Goal: Use online tool/utility: Utilize a website feature to perform a specific function

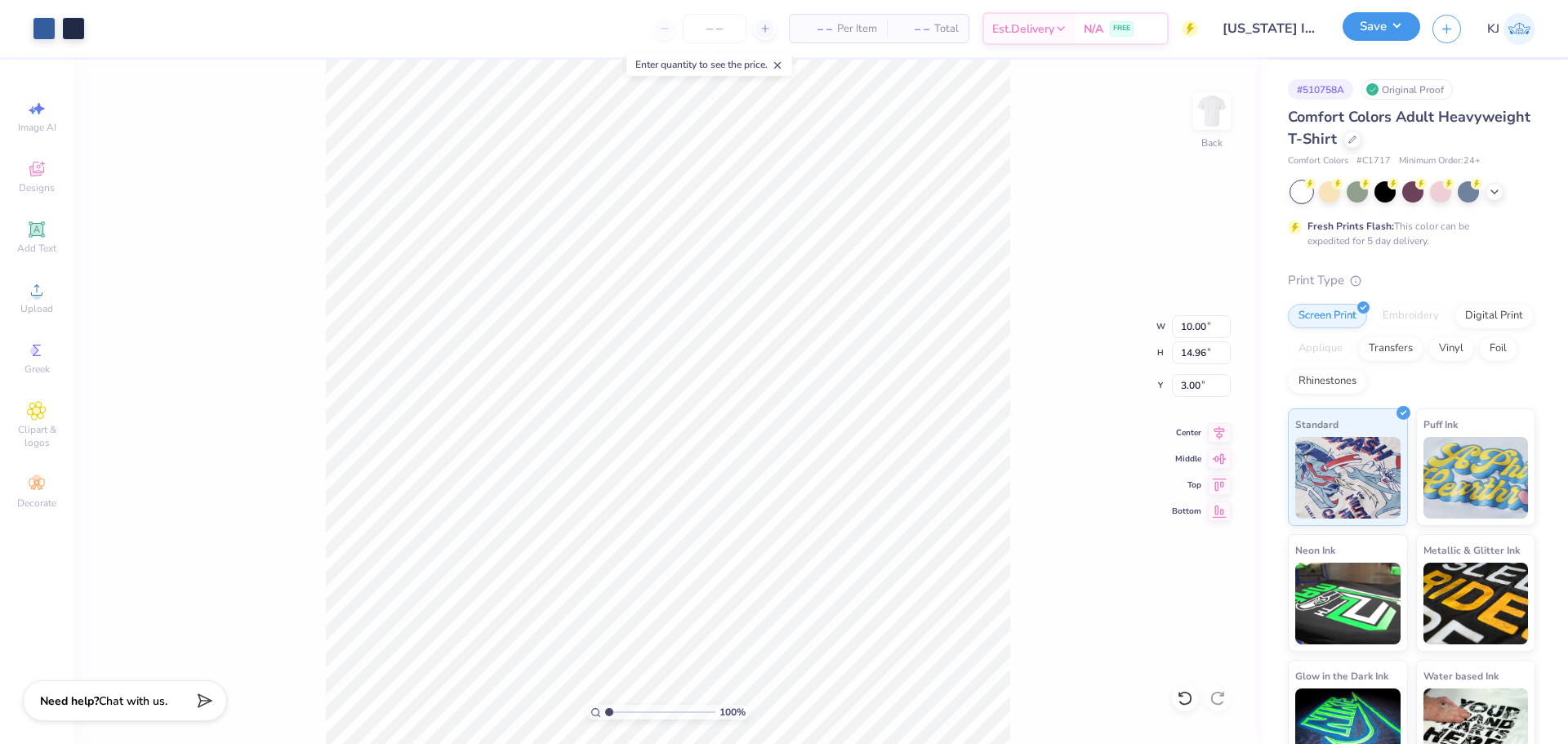
click at [1405, 27] on button "Save" at bounding box center [1381, 26] width 78 height 29
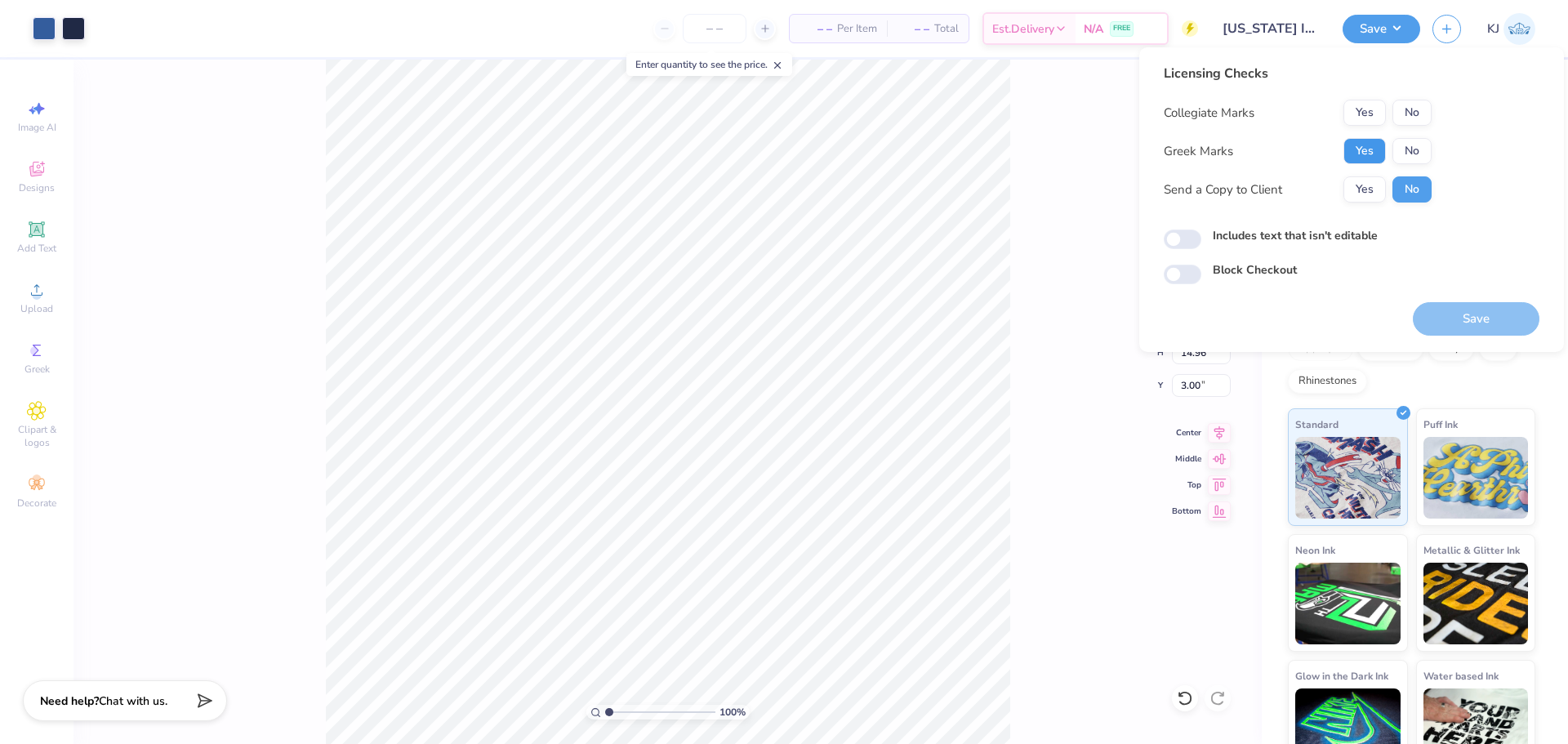
click at [1374, 154] on button "Yes" at bounding box center [1364, 151] width 42 height 26
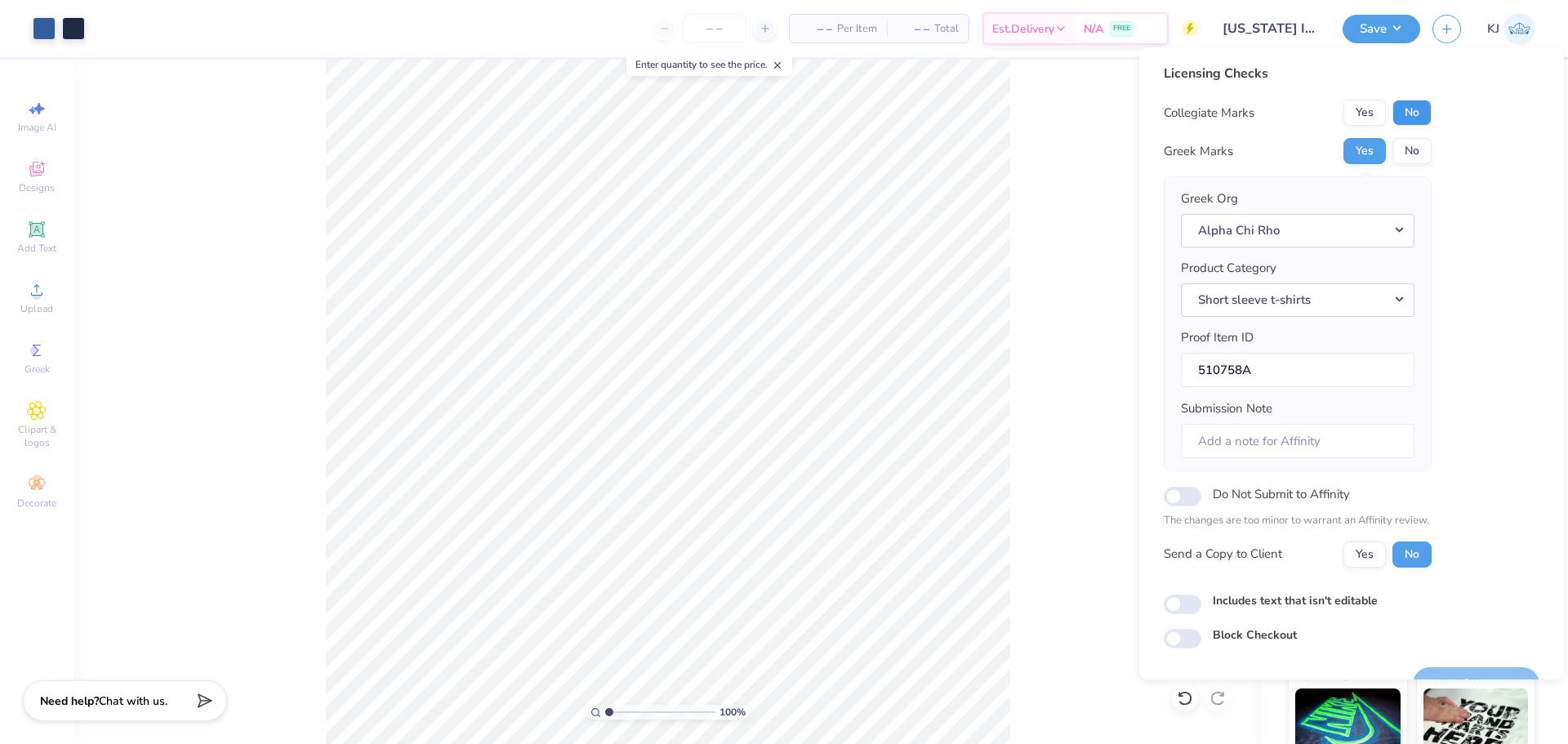
click at [1412, 105] on button "No" at bounding box center [1412, 113] width 39 height 26
click at [1381, 239] on button "Alpha Chi Rho" at bounding box center [1297, 230] width 234 height 34
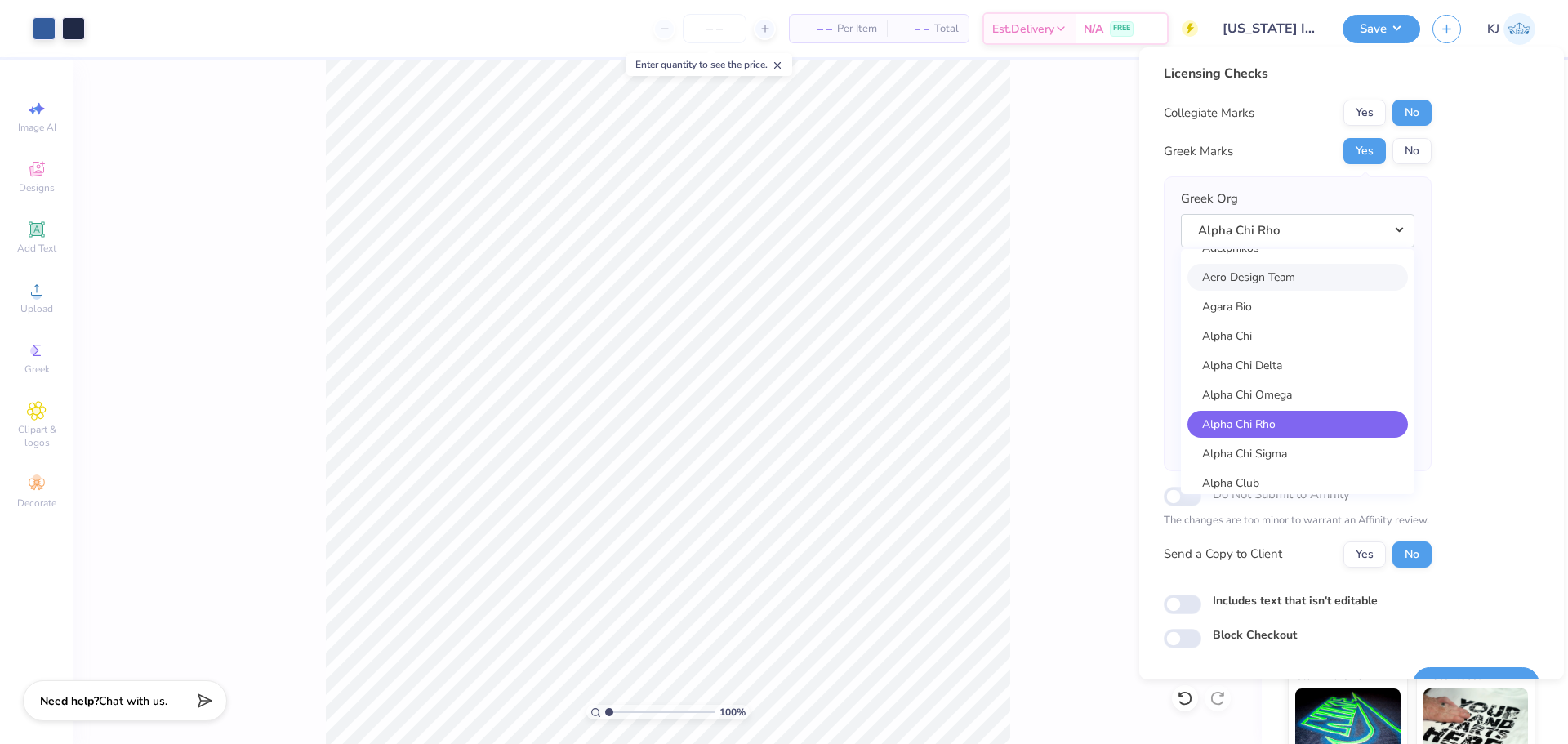
scroll to position [108, 0]
click at [1301, 358] on link "Alpha Chi Delta" at bounding box center [1297, 366] width 221 height 27
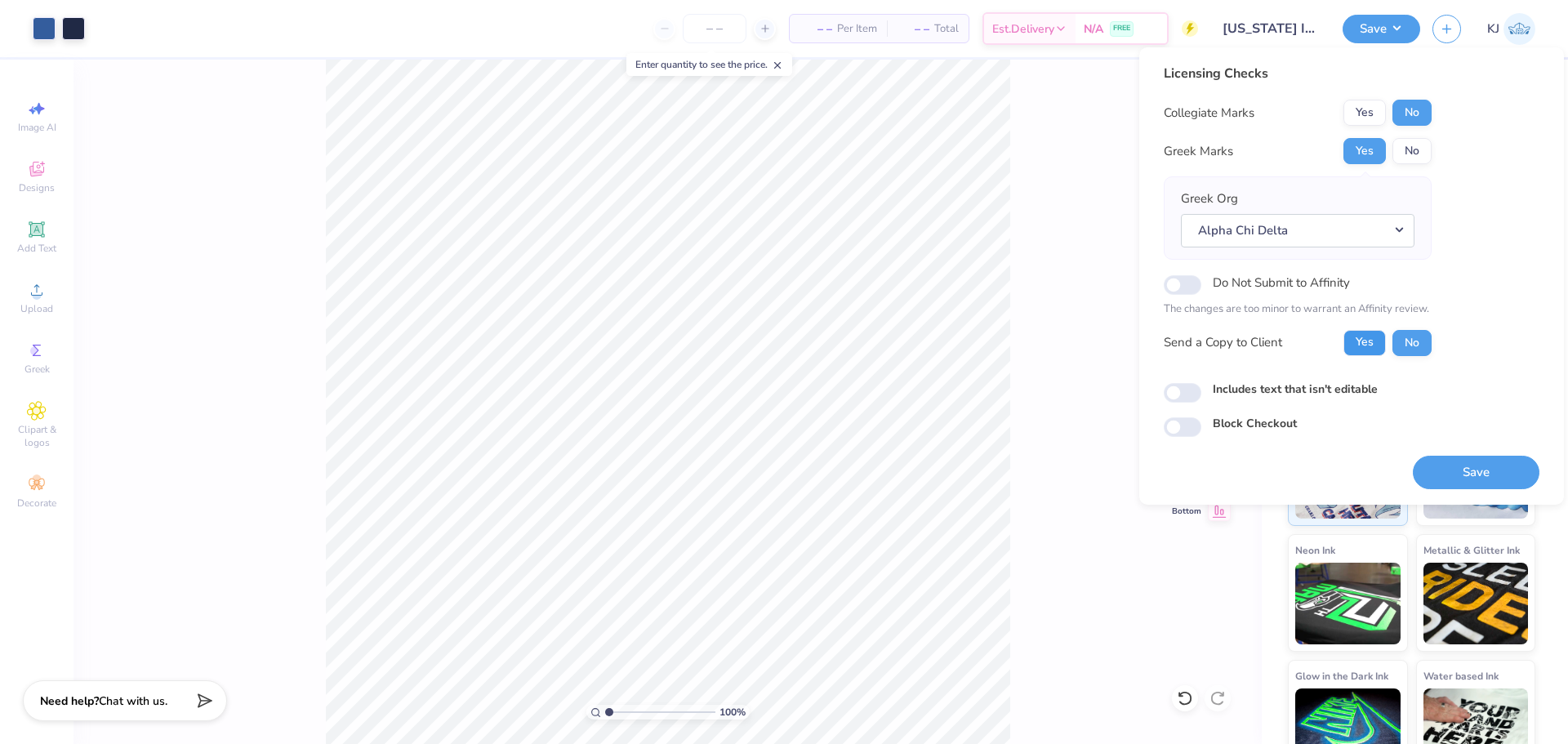
click at [1354, 332] on button "Yes" at bounding box center [1364, 343] width 42 height 26
click at [1312, 231] on button "Alpha Chi Delta" at bounding box center [1297, 230] width 234 height 34
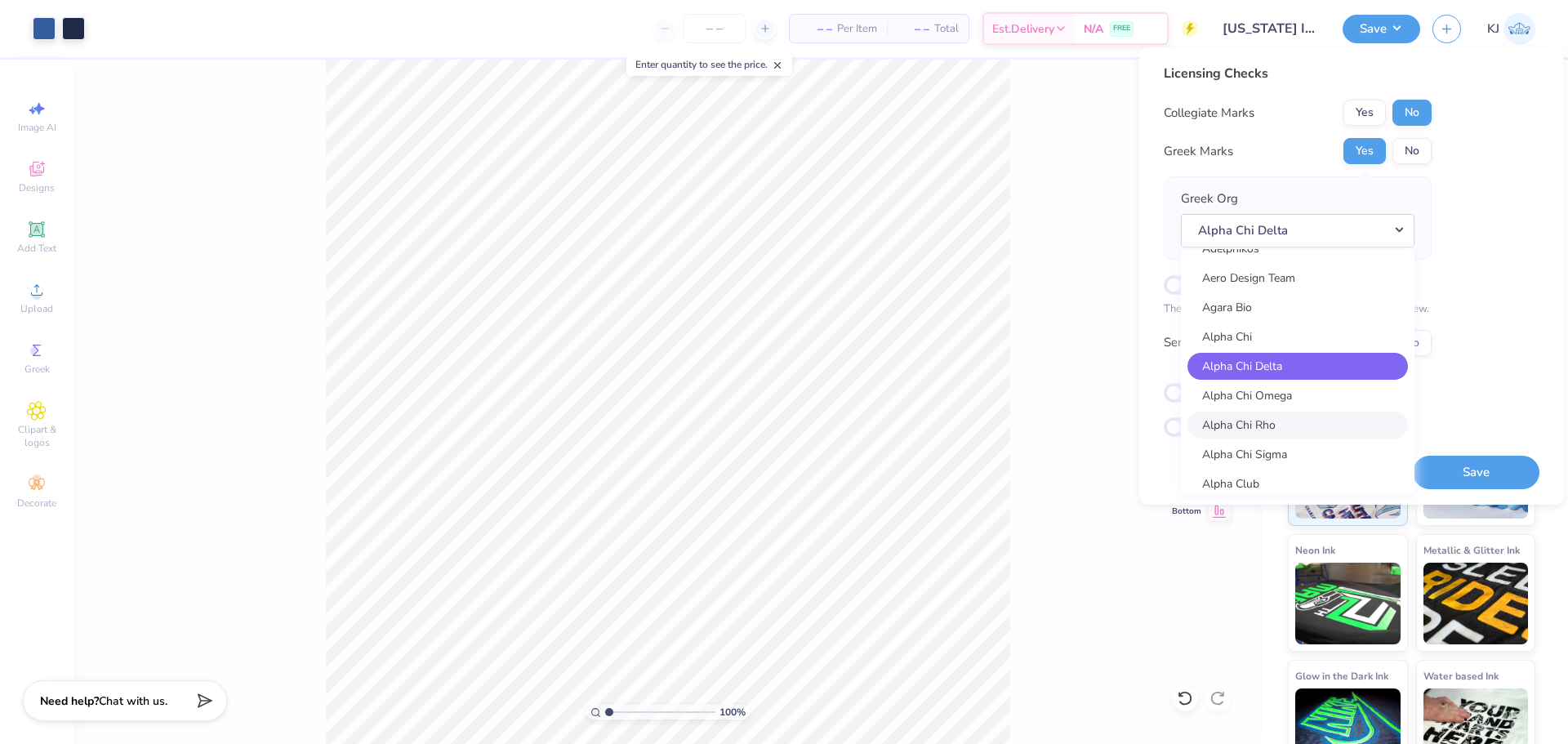
click at [1289, 425] on link "Alpha Chi Rho" at bounding box center [1297, 424] width 221 height 27
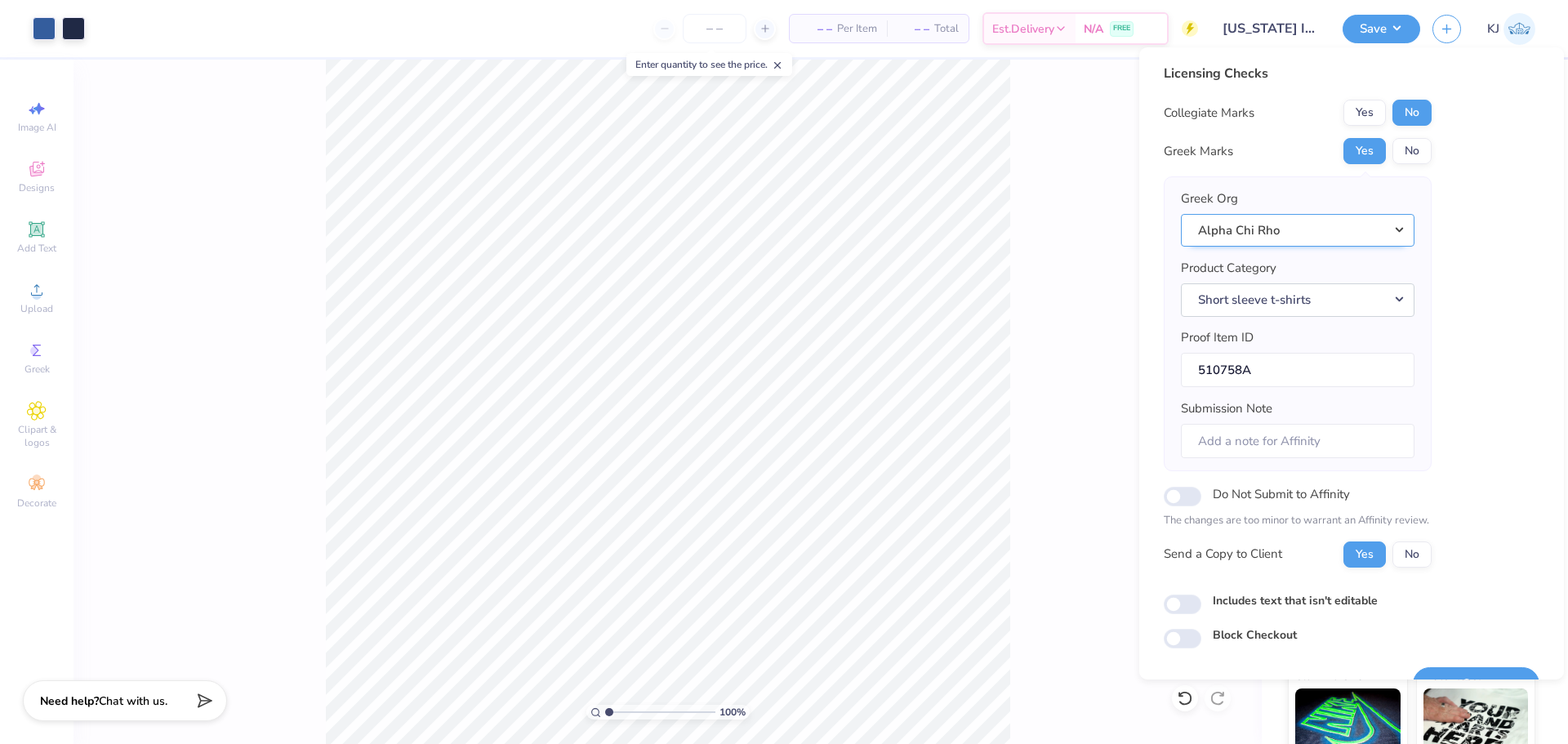
click at [1346, 235] on button "Alpha Chi Rho" at bounding box center [1297, 230] width 234 height 34
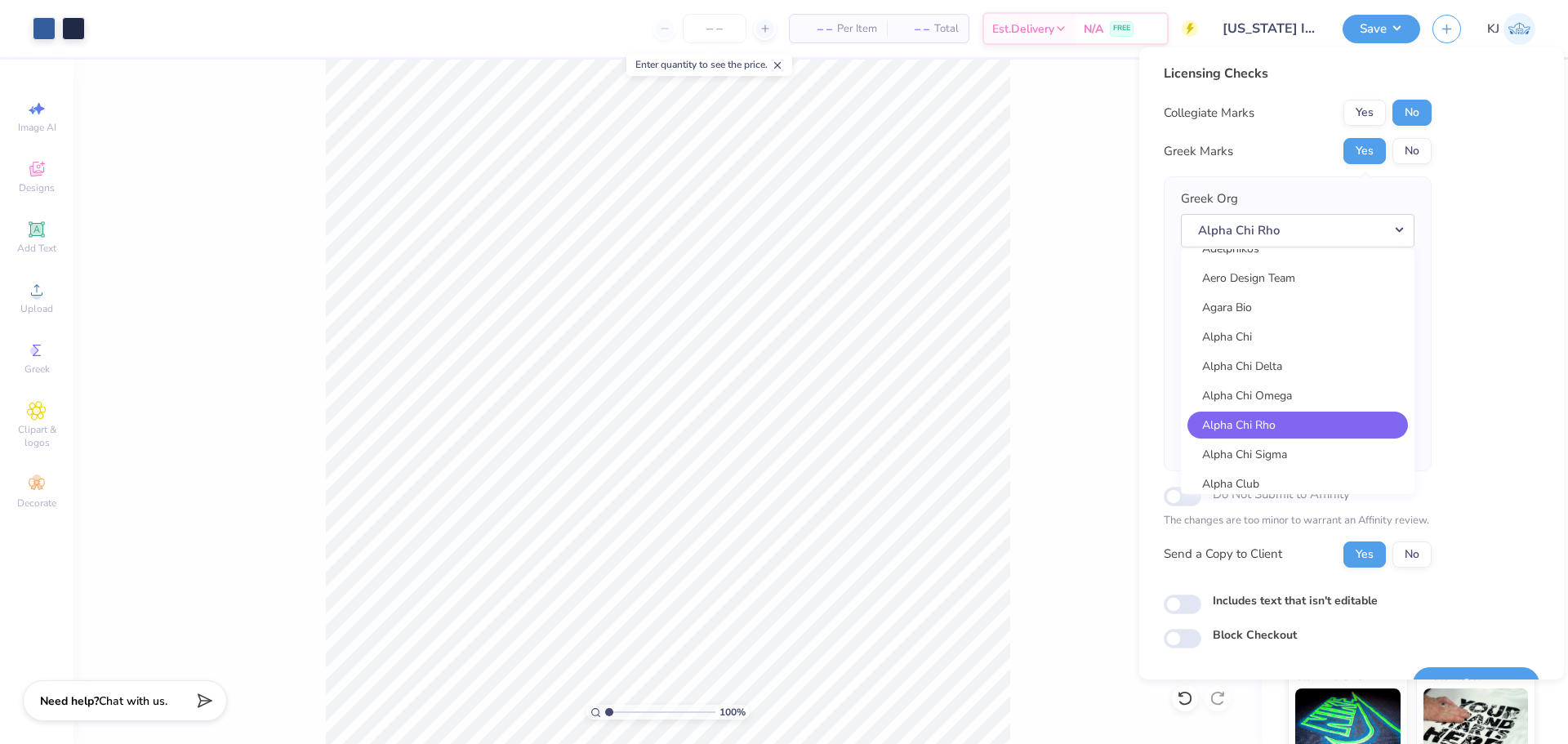
click at [1015, 427] on div "100 % Back W 10.00 10.00 " H 14.96 14.96 " Y 3.00 3.00 " Center Middle Top Bott…" at bounding box center [668, 401] width 1188 height 684
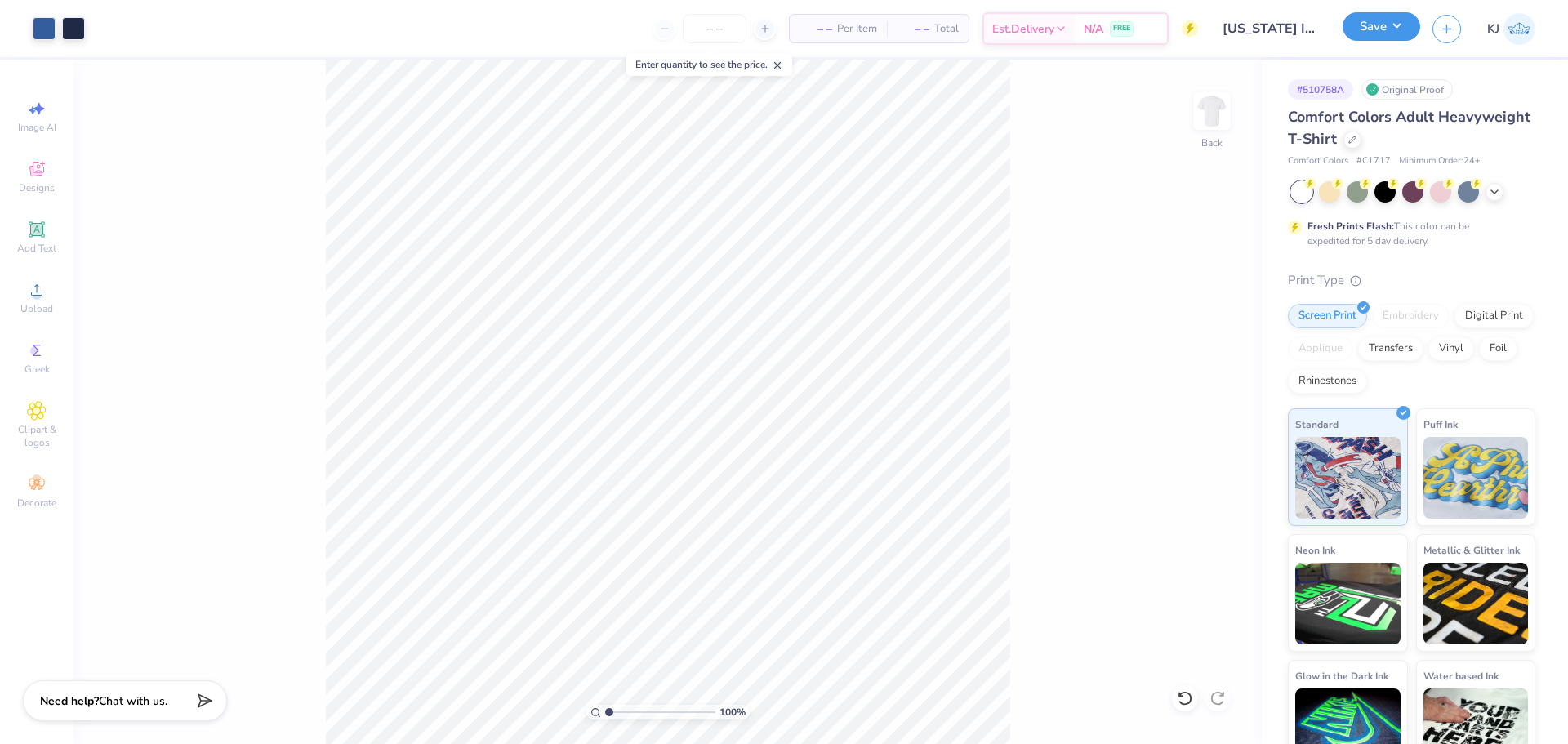
click at [1404, 34] on button "Save" at bounding box center [1381, 26] width 78 height 29
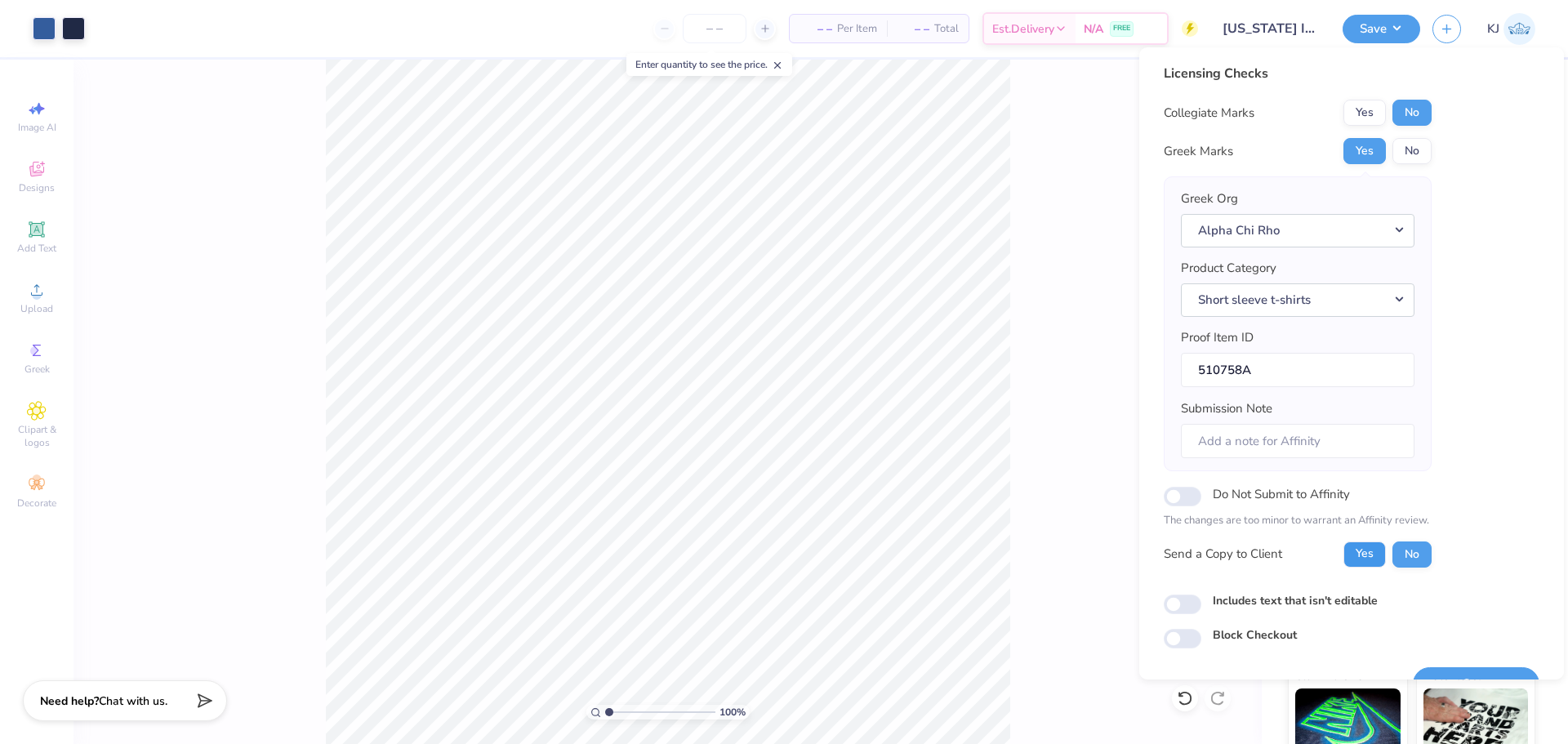
click at [1362, 554] on button "Yes" at bounding box center [1364, 554] width 42 height 26
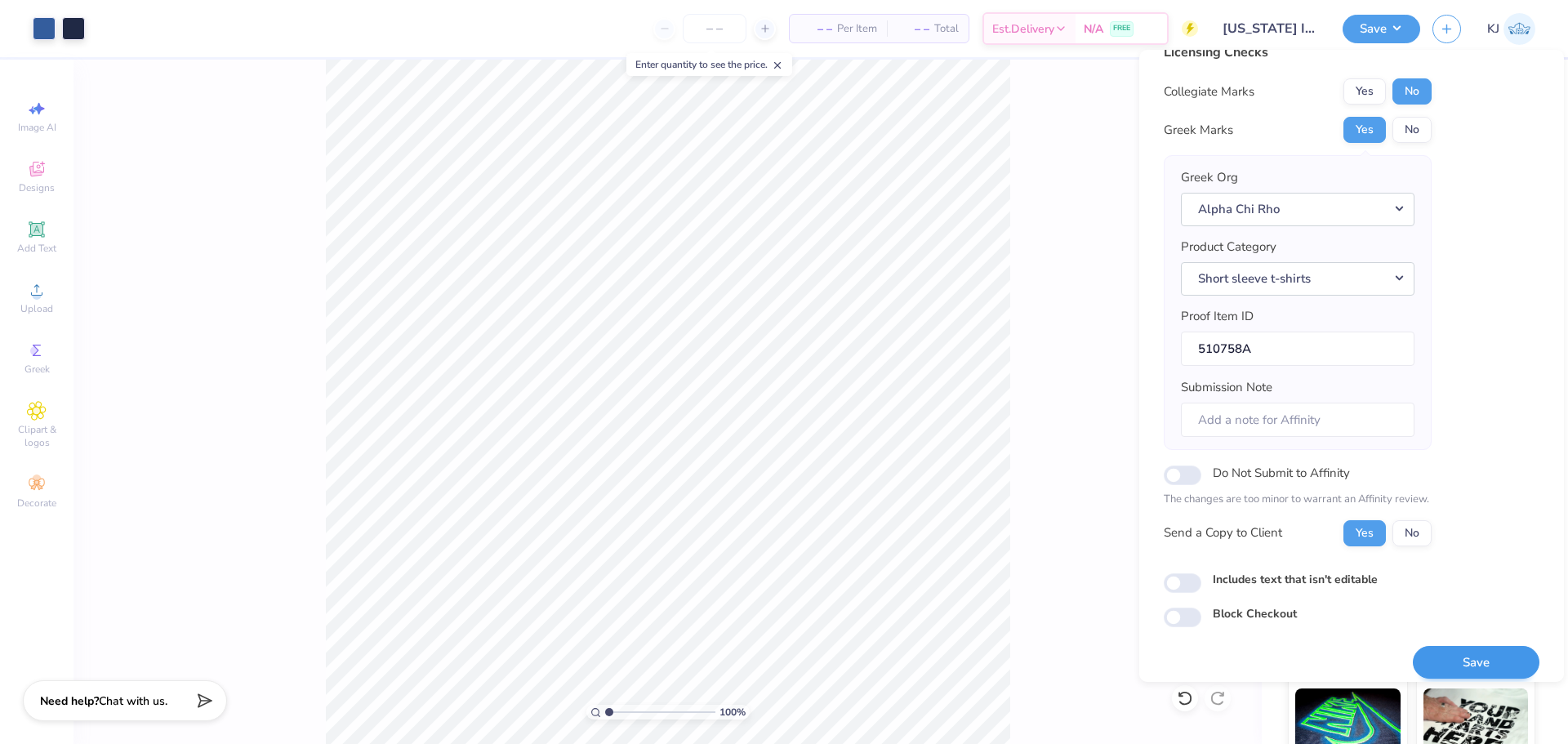
scroll to position [36, 0]
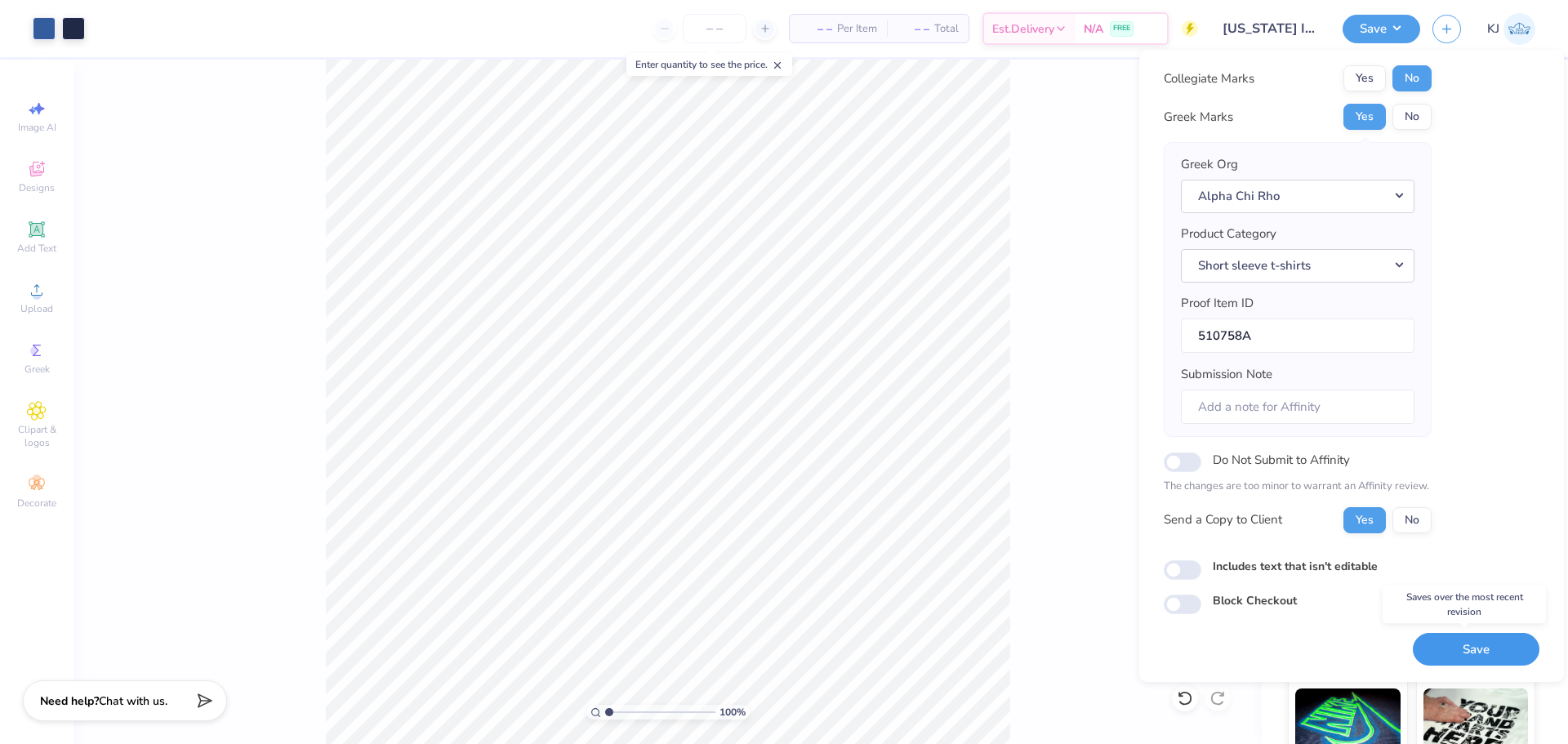
click at [1441, 645] on button "Save" at bounding box center [1475, 649] width 126 height 34
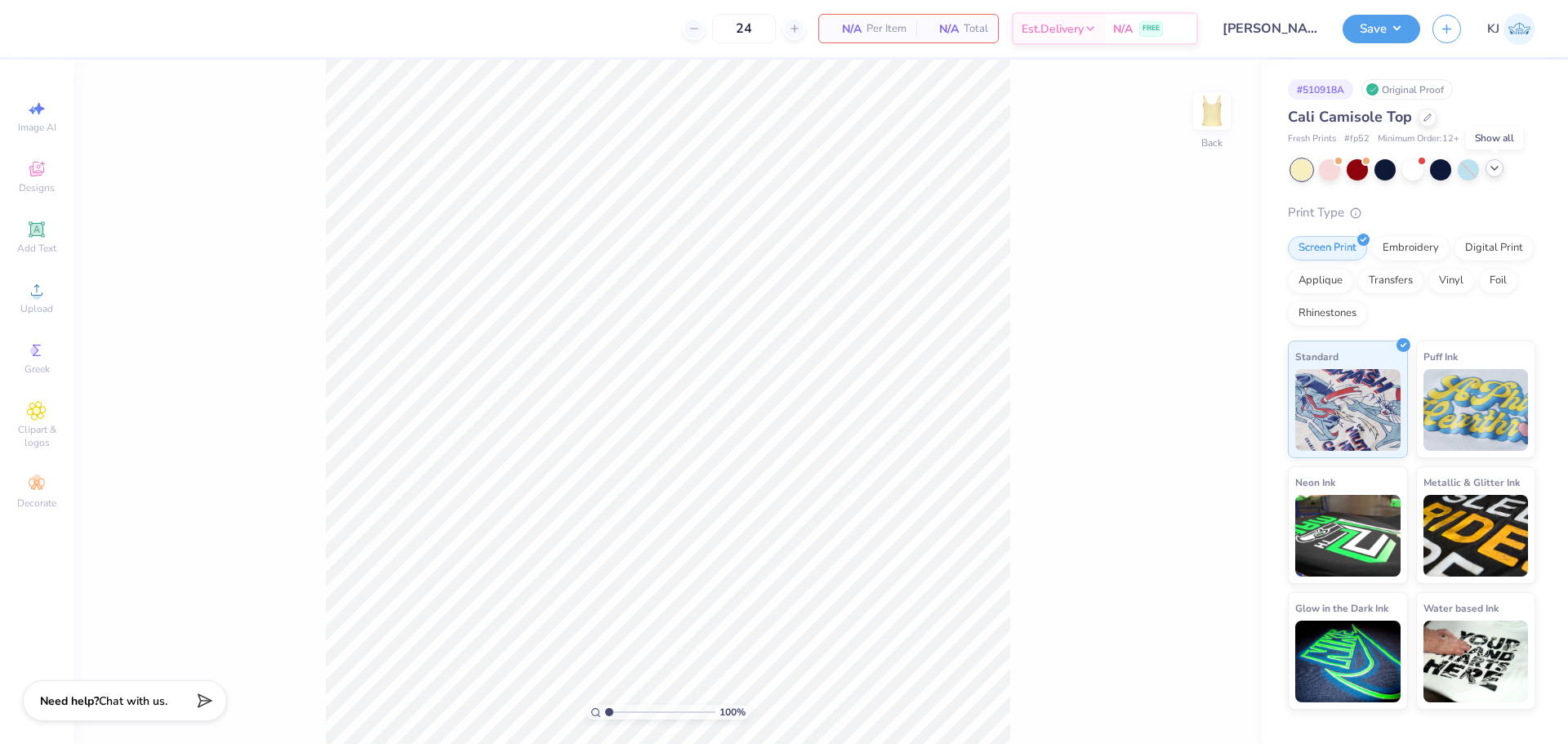
click at [1501, 174] on div at bounding box center [1494, 168] width 18 height 18
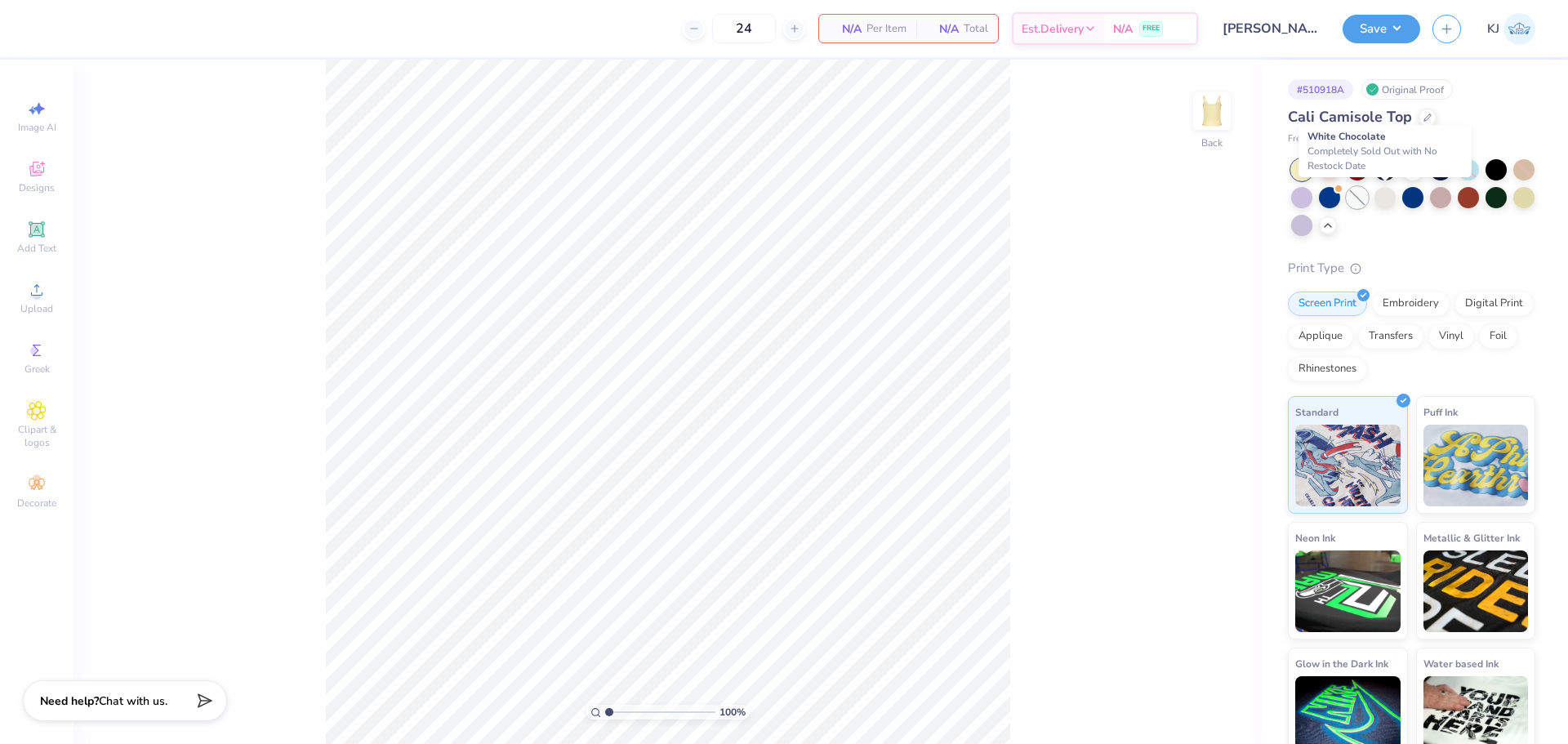
click at [1368, 197] on div at bounding box center [1357, 197] width 21 height 21
click at [31, 317] on div "Upload" at bounding box center [36, 297] width 57 height 48
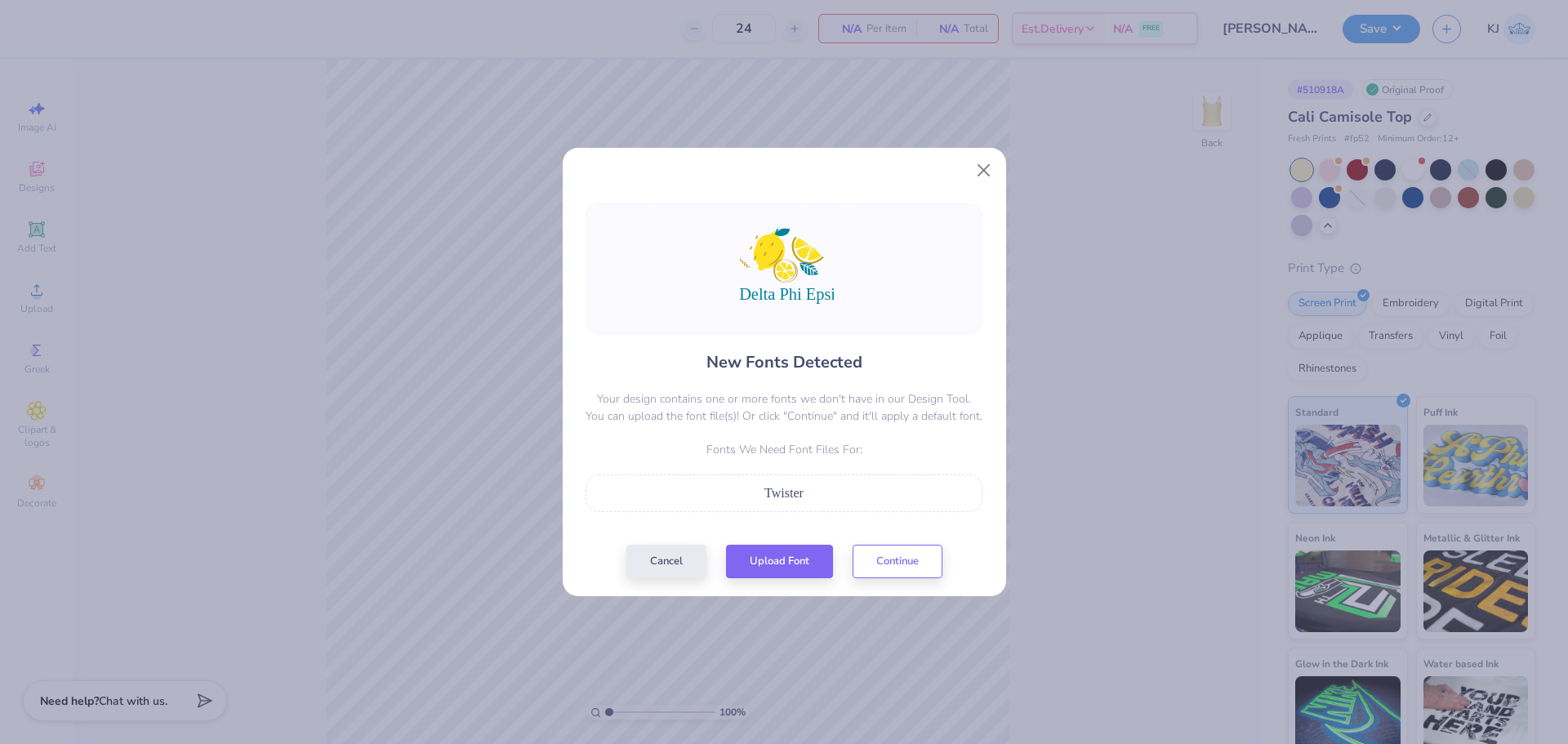
click at [822, 503] on div "Twister" at bounding box center [784, 492] width 397 height 37
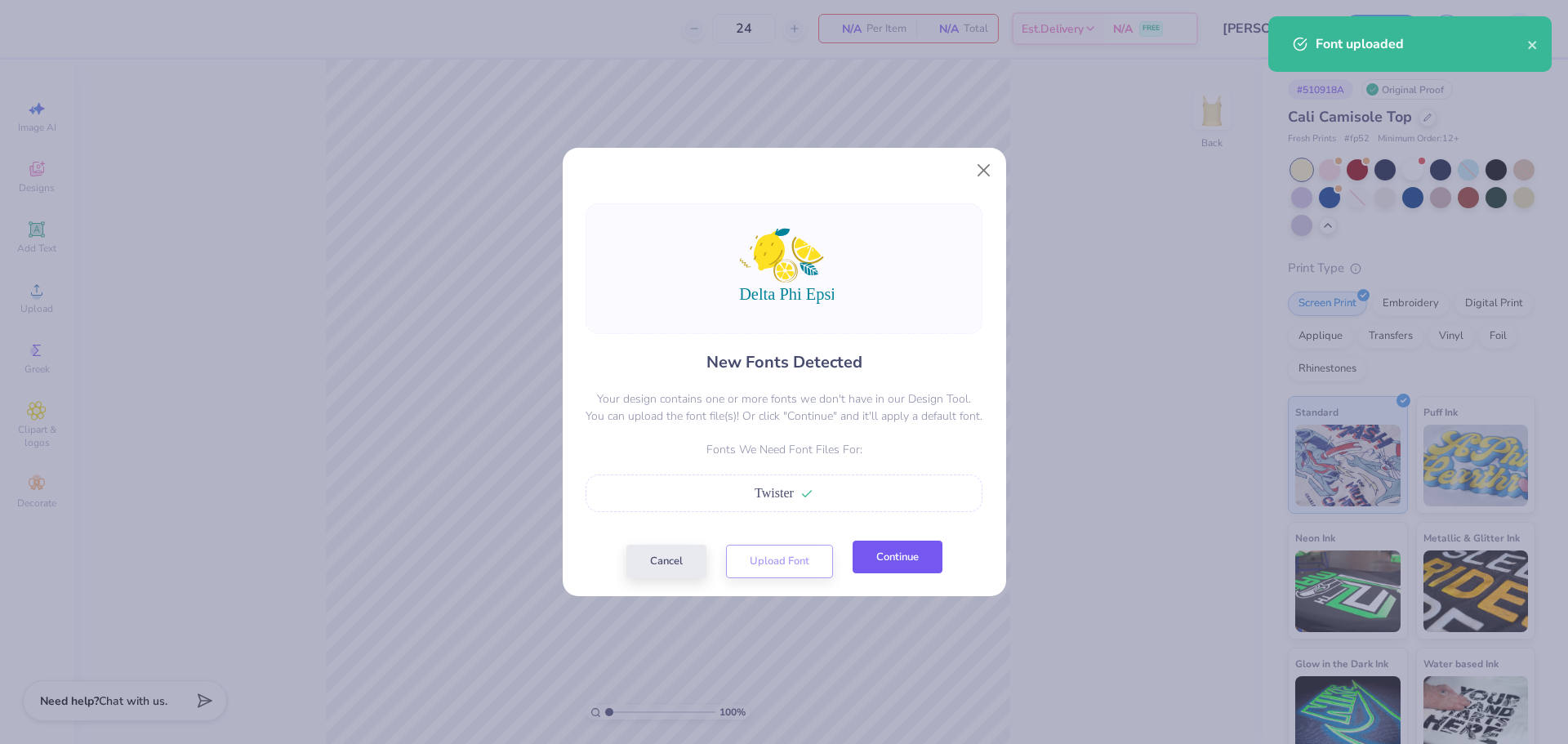
click at [907, 561] on button "Continue" at bounding box center [897, 557] width 90 height 34
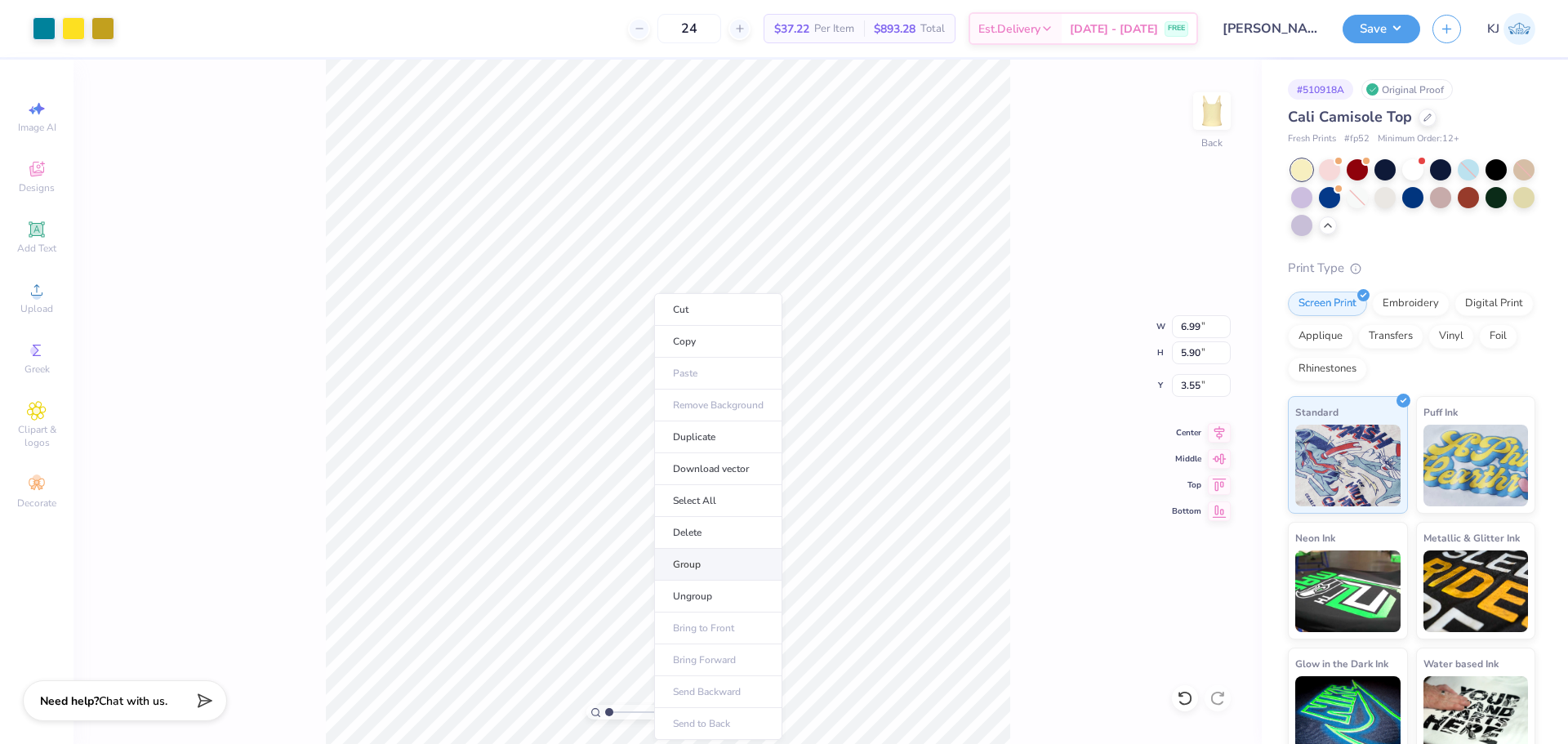
click at [731, 566] on li "Group" at bounding box center [718, 564] width 128 height 32
click at [1186, 326] on input "6.99" at bounding box center [1201, 327] width 59 height 23
type input "5.00"
type input "4.21"
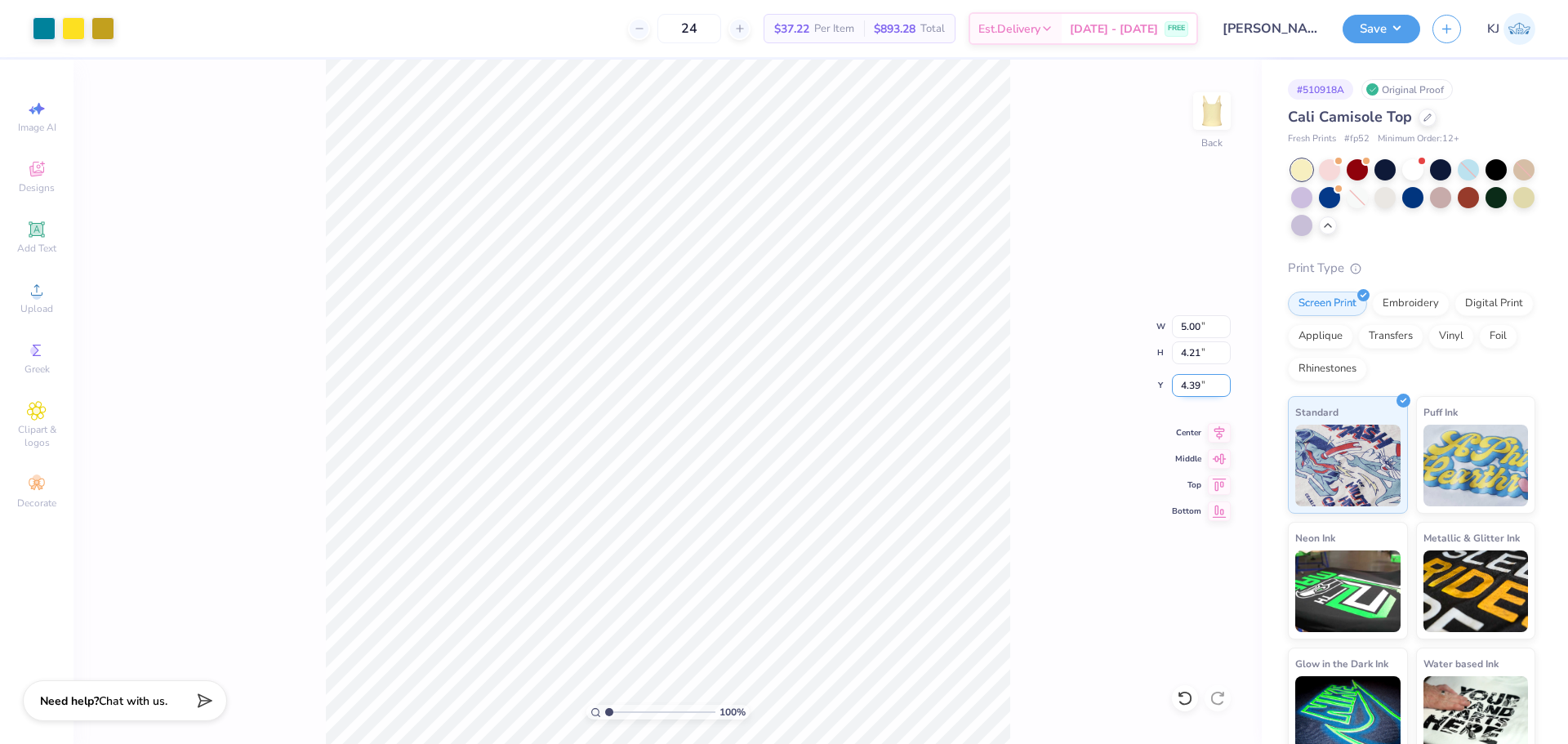
click at [1182, 387] on input "4.39" at bounding box center [1201, 386] width 59 height 23
type input "2.00"
click at [1024, 351] on div "100 % Back W 5.00 5.00 " H 4.21 4.21 " Y 2.00 2.00 " Center Middle Top Bottom" at bounding box center [668, 401] width 1188 height 684
type input "2.00"
